Goal: Navigation & Orientation: Find specific page/section

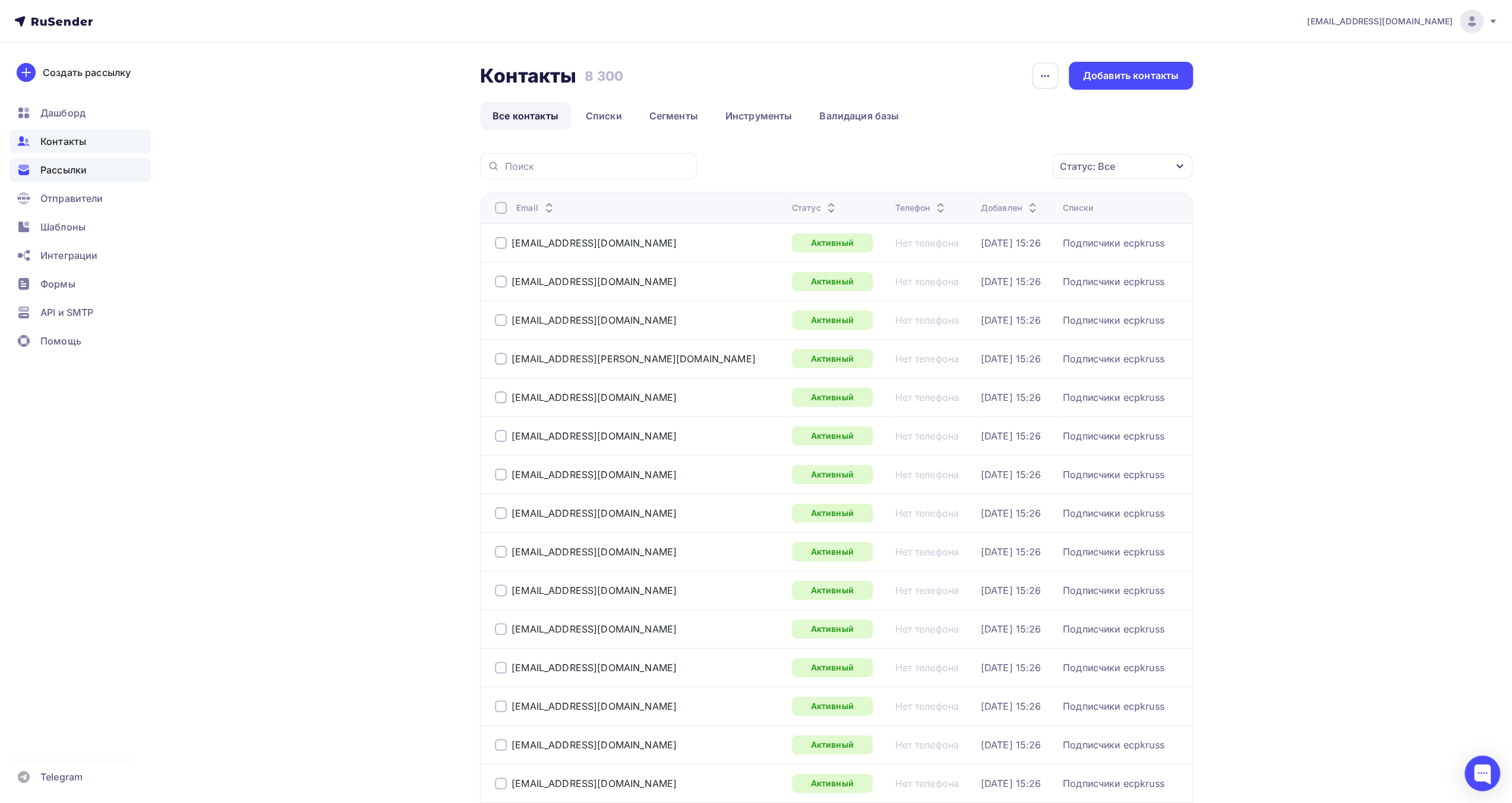
click at [97, 165] on div "Рассылки" at bounding box center [80, 170] width 142 height 24
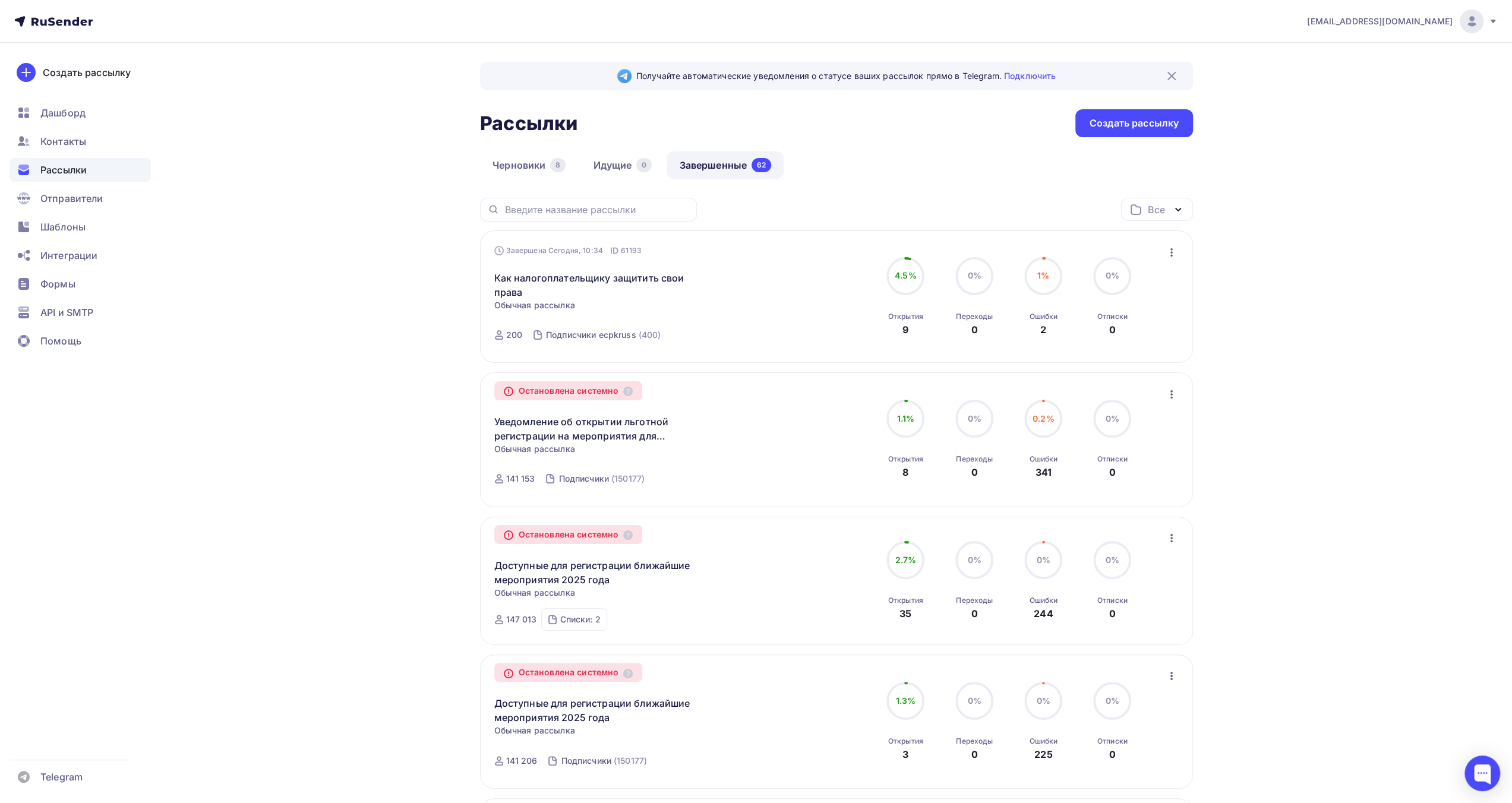
drag, startPoint x: 1398, startPoint y: 244, endPoint x: 1401, endPoint y: 238, distance: 6.7
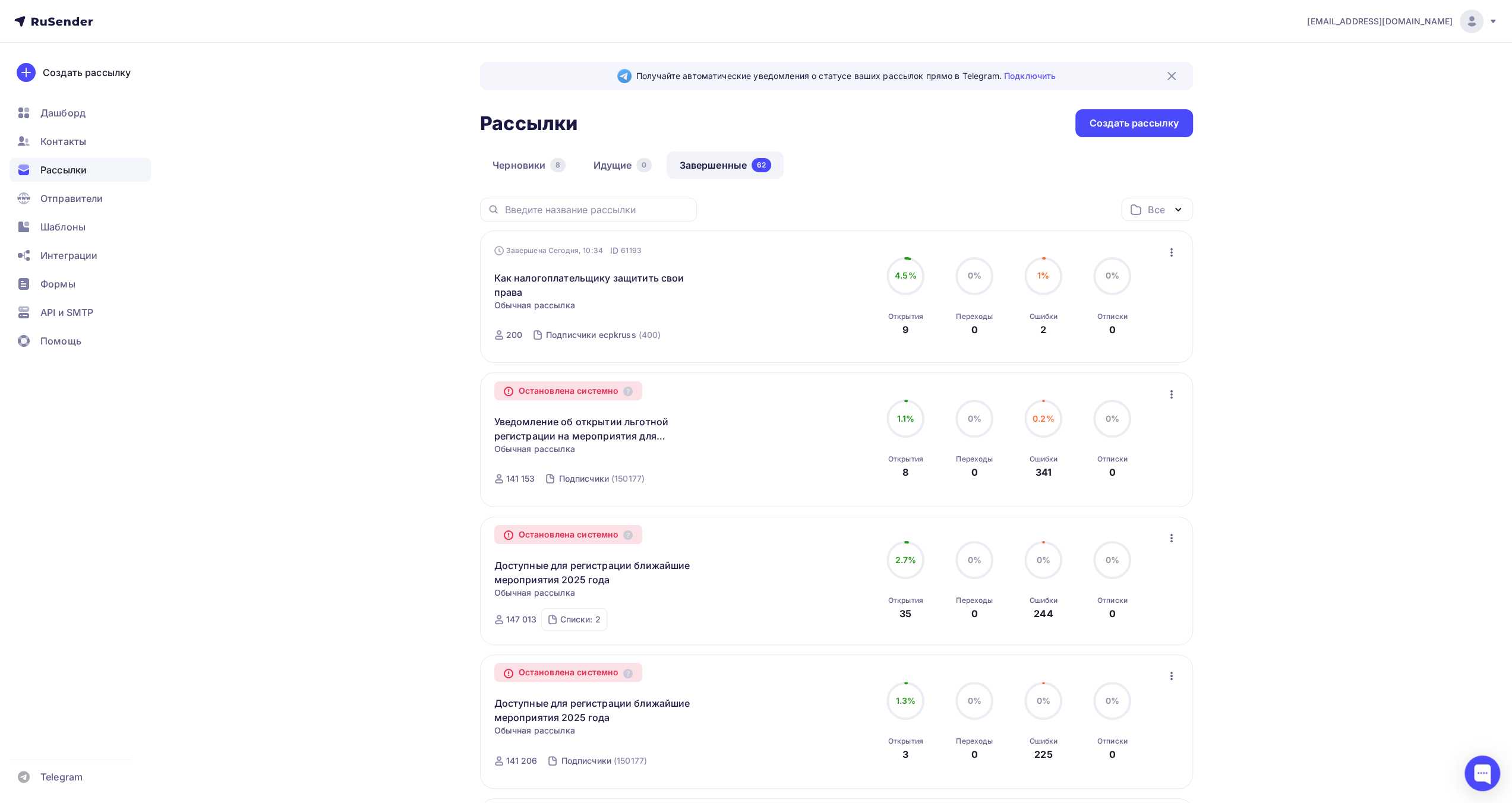
click at [894, 163] on div "Черновики 8 Идущие 0 Завершенные 62" at bounding box center [836, 175] width 713 height 46
click at [498, 19] on nav "[EMAIL_ADDRESS][DOMAIN_NAME] Аккаунт Тарифы Выйти Создать рассылку [GEOGRAPHIC_…" at bounding box center [756, 21] width 1512 height 42
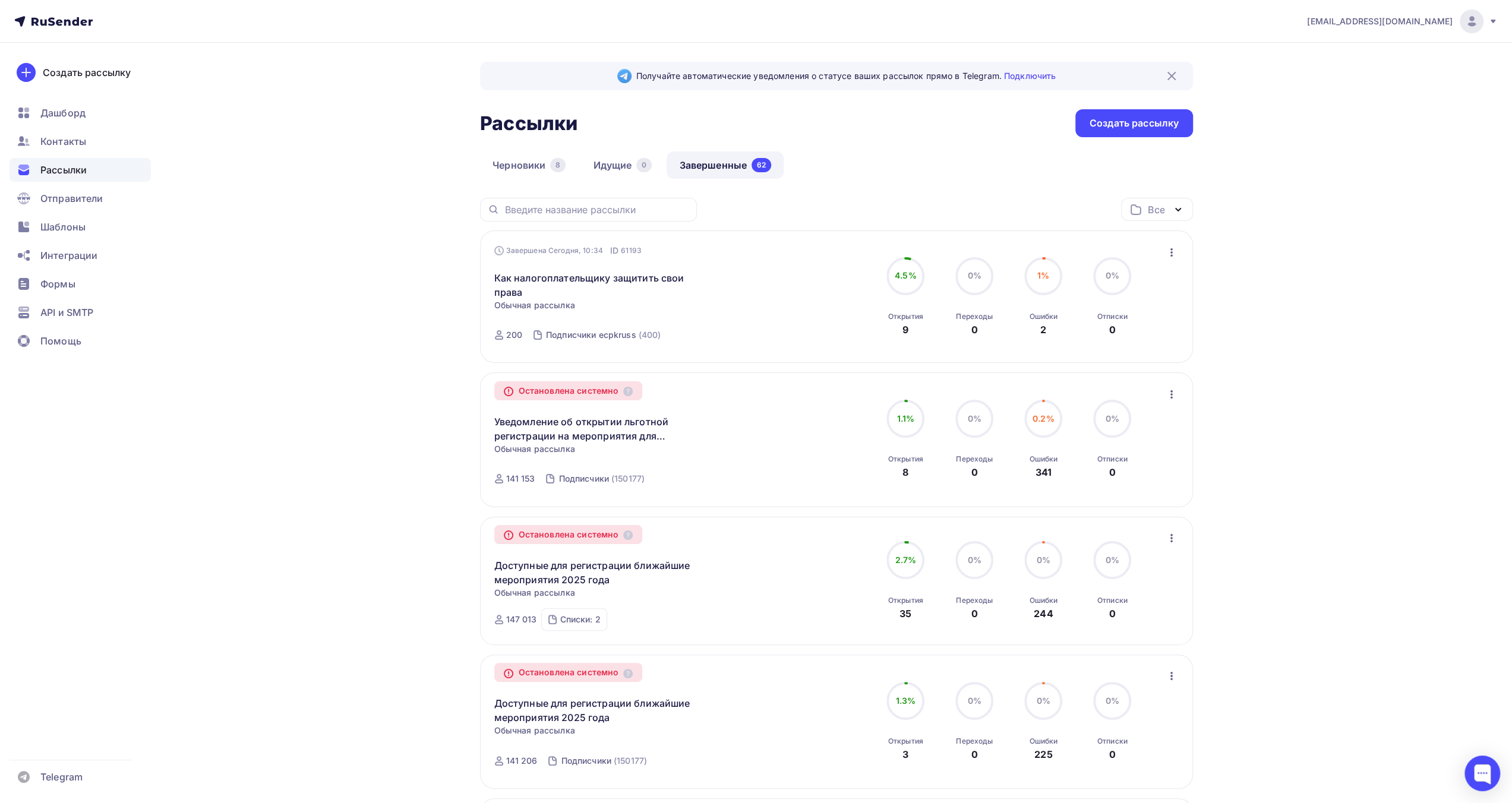
click at [461, 28] on nav "[EMAIL_ADDRESS][DOMAIN_NAME] Аккаунт Тарифы Выйти Создать рассылку [GEOGRAPHIC_…" at bounding box center [756, 21] width 1512 height 42
drag, startPoint x: 422, startPoint y: 92, endPoint x: 425, endPoint y: 103, distance: 11.4
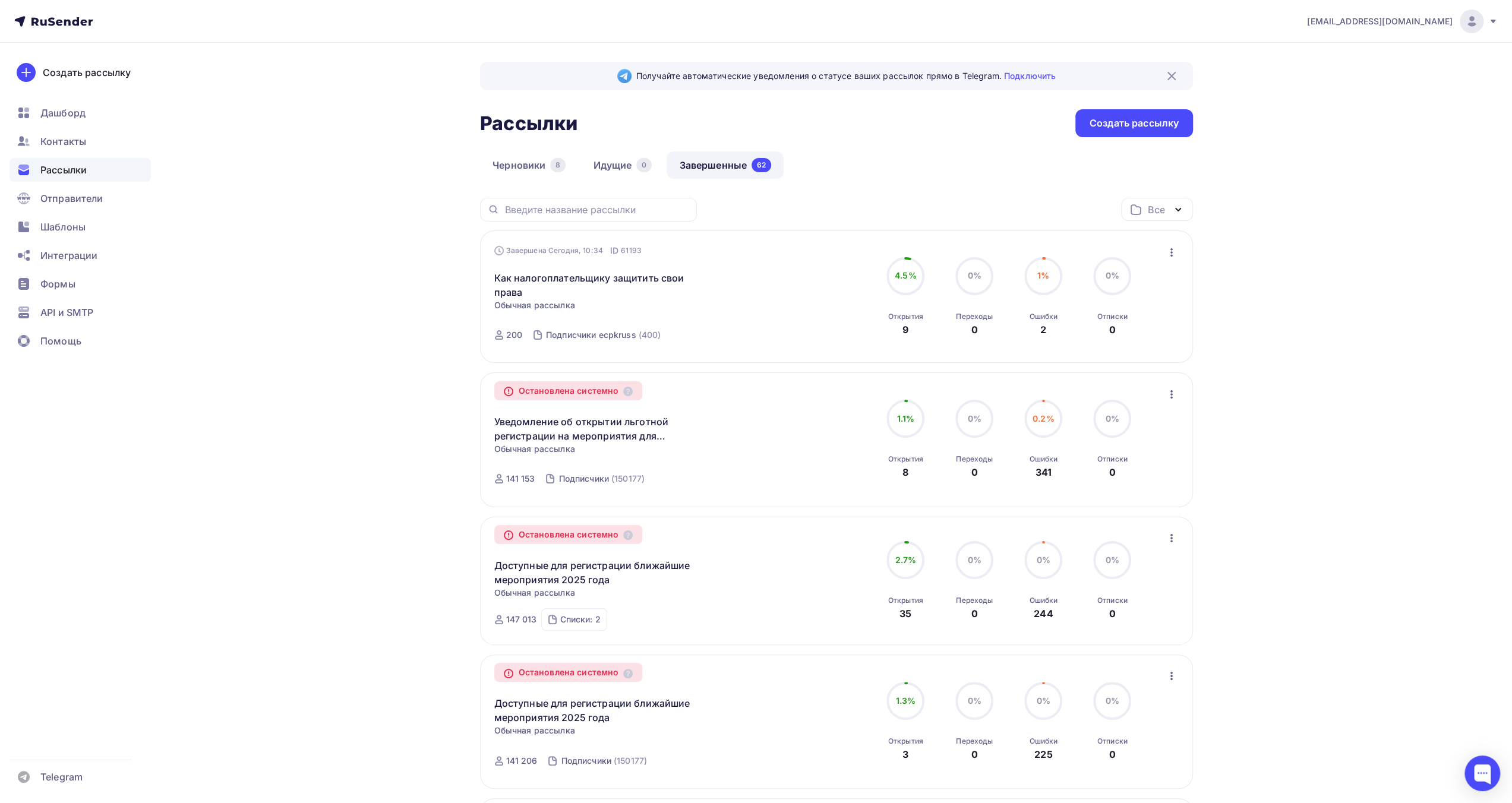
click at [438, 19] on nav "[EMAIL_ADDRESS][DOMAIN_NAME] Аккаунт Тарифы Выйти Создать рассылку [GEOGRAPHIC_…" at bounding box center [756, 21] width 1512 height 42
